Goal: Entertainment & Leisure: Consume media (video, audio)

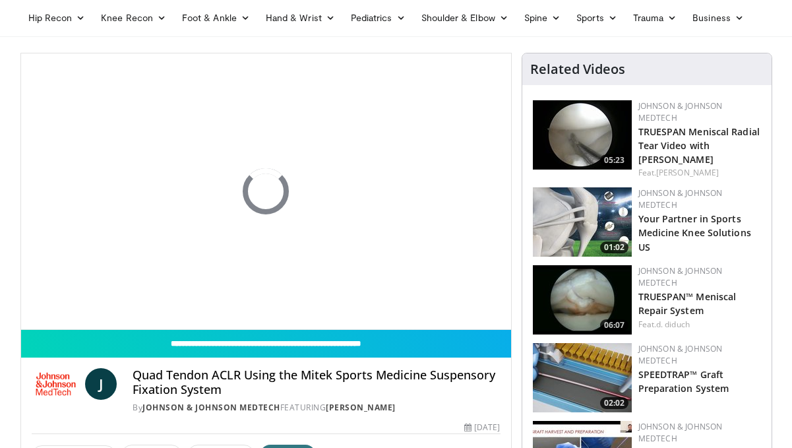
scroll to position [54, 0]
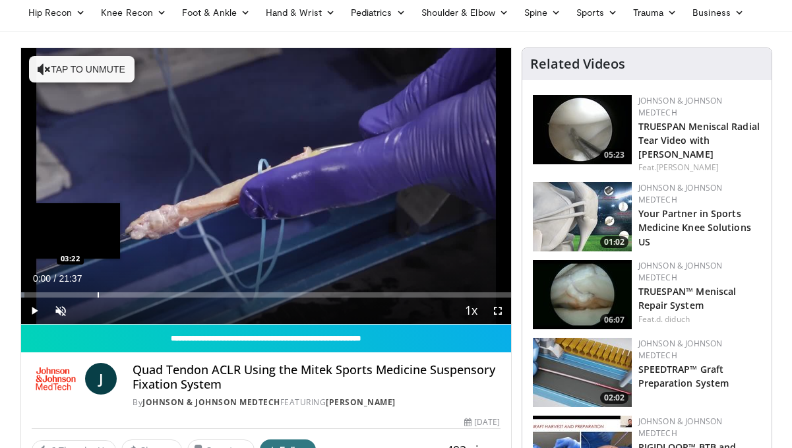
click at [98, 293] on div "Progress Bar" at bounding box center [98, 294] width 1 height 5
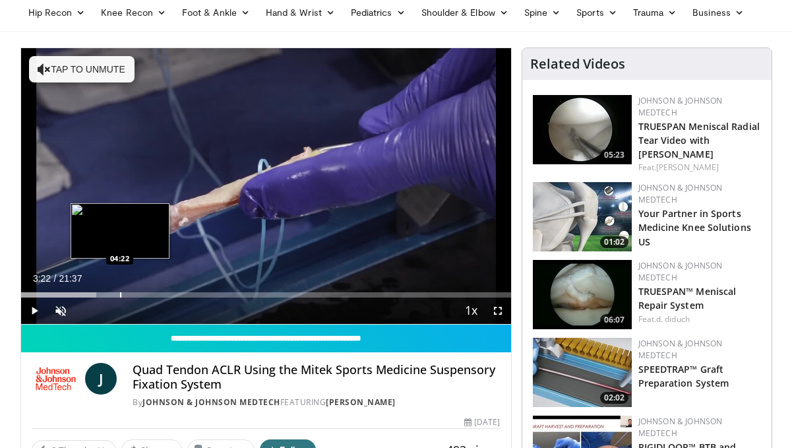
click at [119, 289] on div "Loaded : 20.63% 03:22 04:22" at bounding box center [266, 291] width 490 height 13
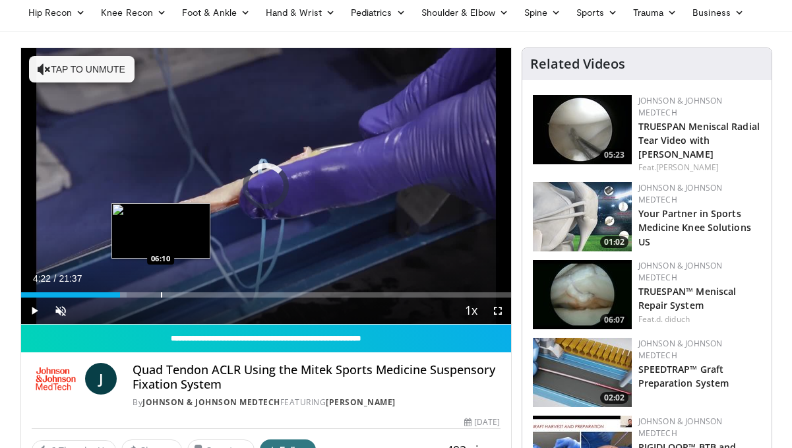
click at [160, 285] on div "Loaded : 21.57% 04:22 06:10" at bounding box center [266, 291] width 490 height 13
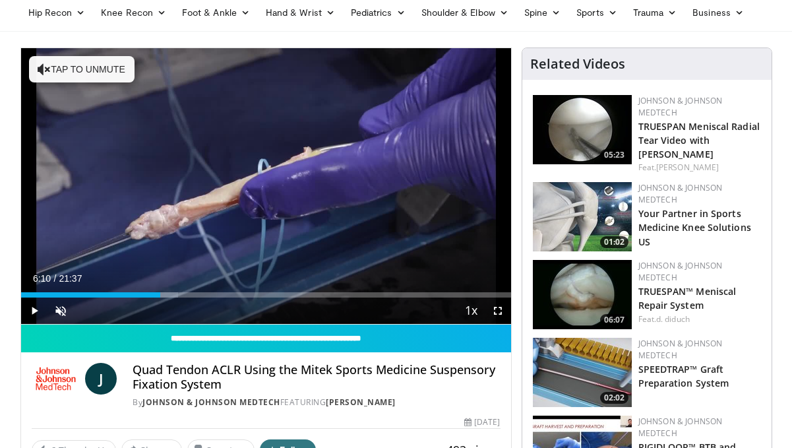
click at [216, 284] on div "Current Time 6:10 / Duration 21:37" at bounding box center [266, 278] width 490 height 12
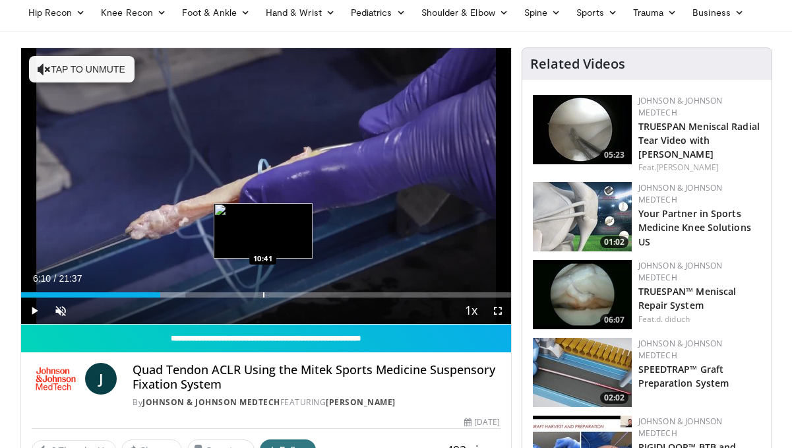
click at [263, 293] on div "Progress Bar" at bounding box center [263, 294] width 1 height 5
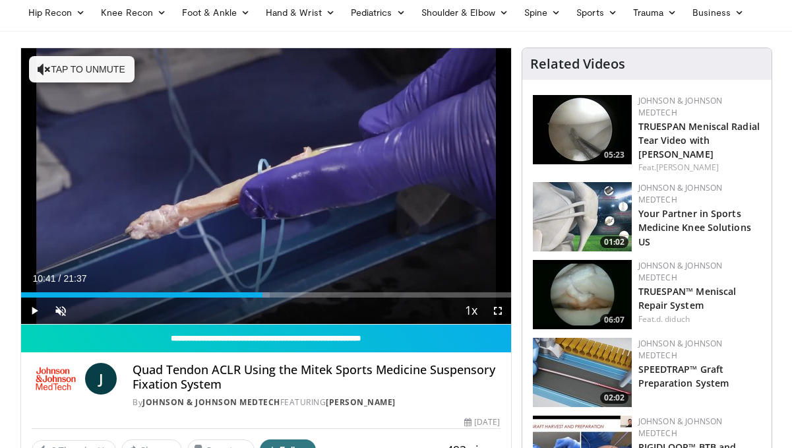
click at [312, 300] on div "Current Time 10:41 / Duration 21:37 Play Skip Backward Skip Forward Unmute Load…" at bounding box center [266, 311] width 490 height 26
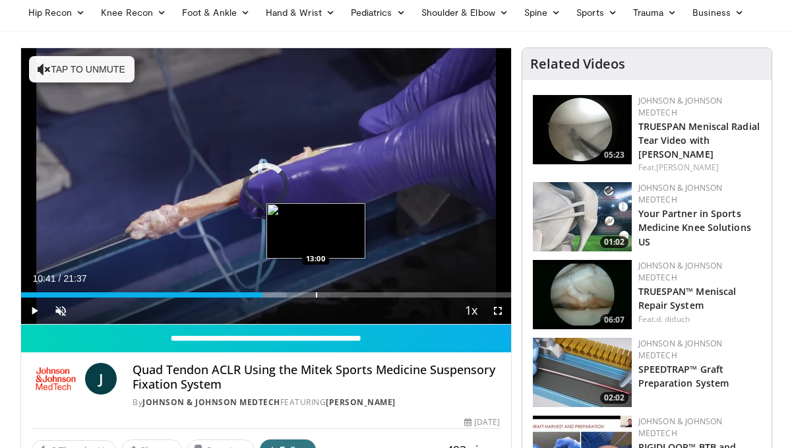
click at [316, 296] on div "Progress Bar" at bounding box center [316, 294] width 1 height 5
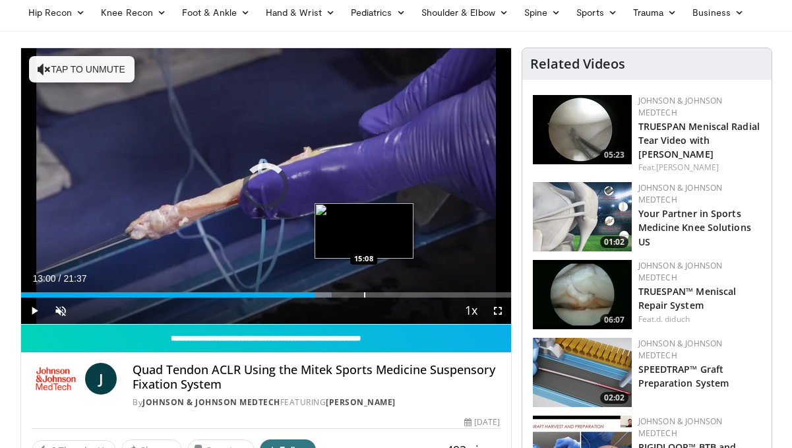
click at [364, 295] on div "Progress Bar" at bounding box center [364, 294] width 1 height 5
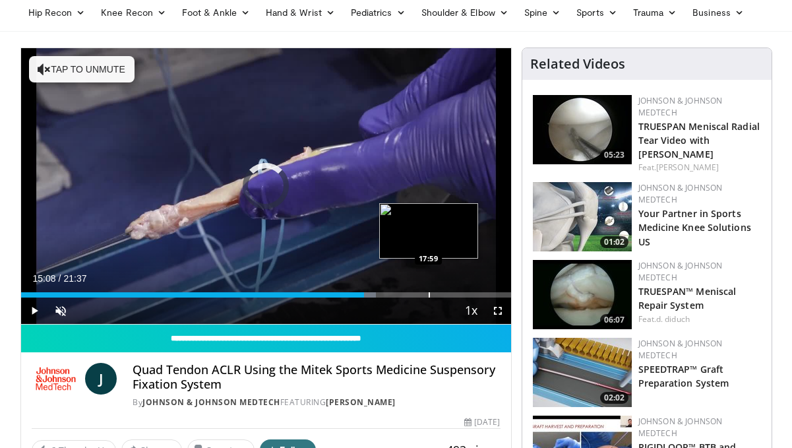
click at [428, 290] on div "Loaded : 72.43% 15:08 17:59" at bounding box center [266, 291] width 490 height 13
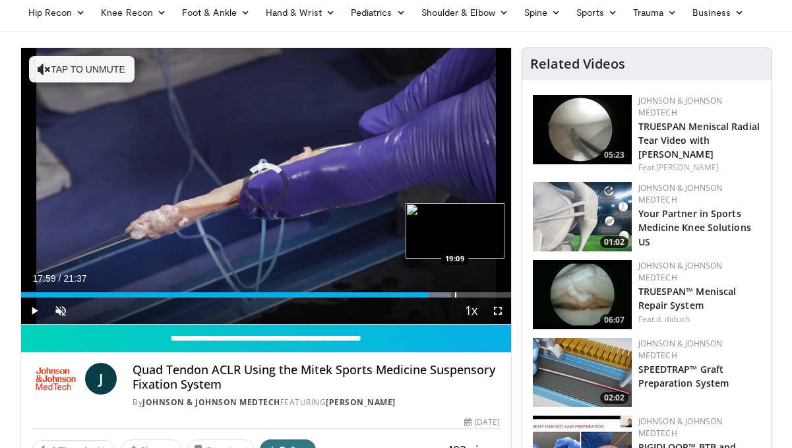
click at [455, 294] on div "Progress Bar" at bounding box center [455, 294] width 1 height 5
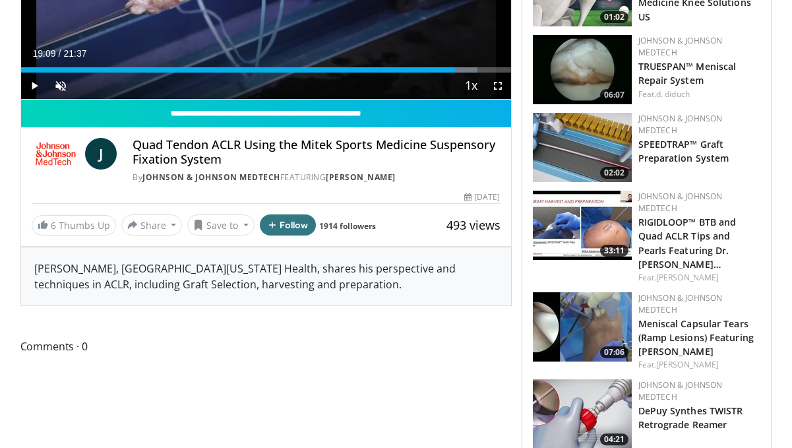
scroll to position [0, 0]
